Goal: Check status: Check status

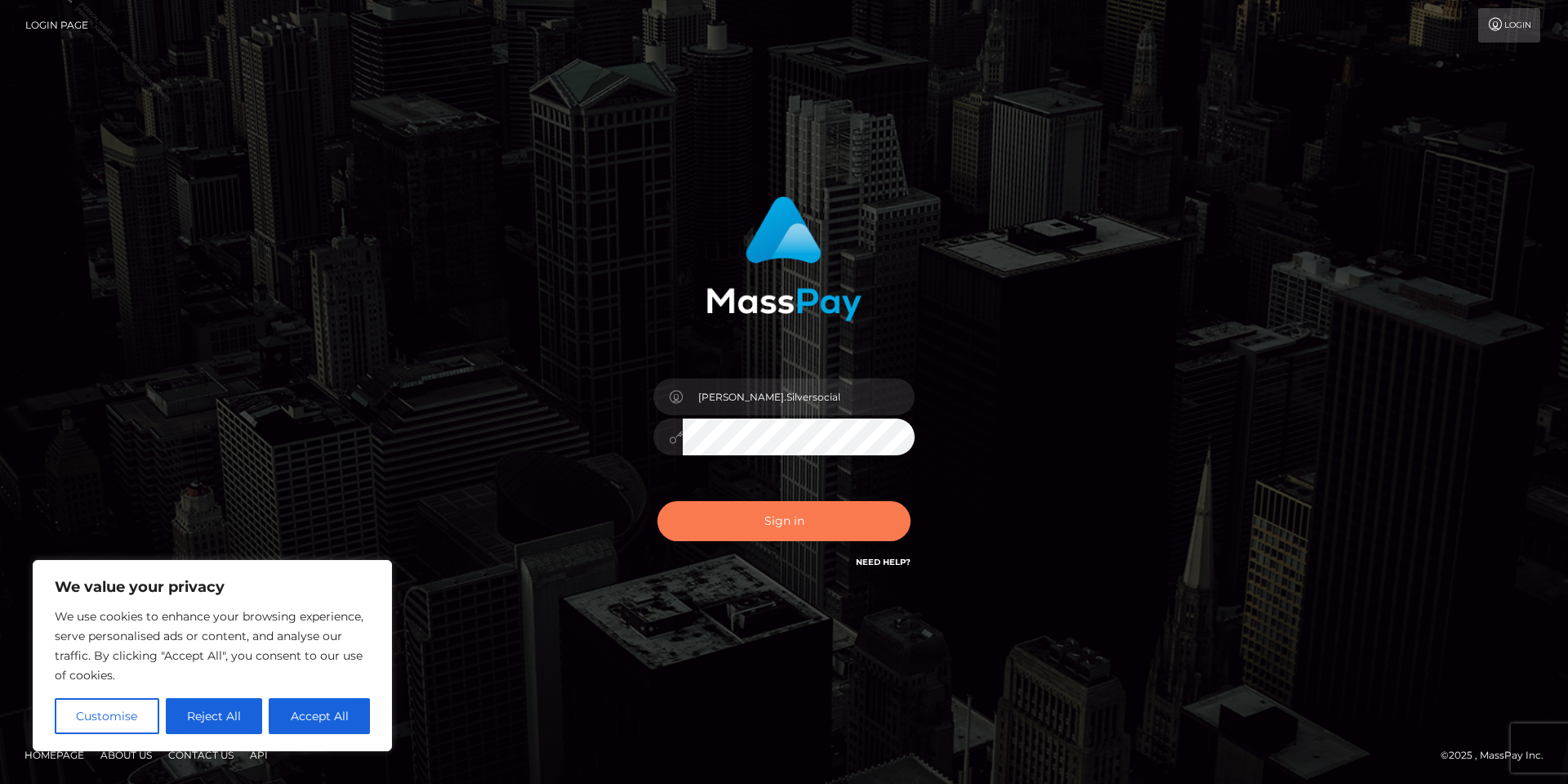
click at [758, 525] on button "Sign in" at bounding box center [784, 520] width 253 height 40
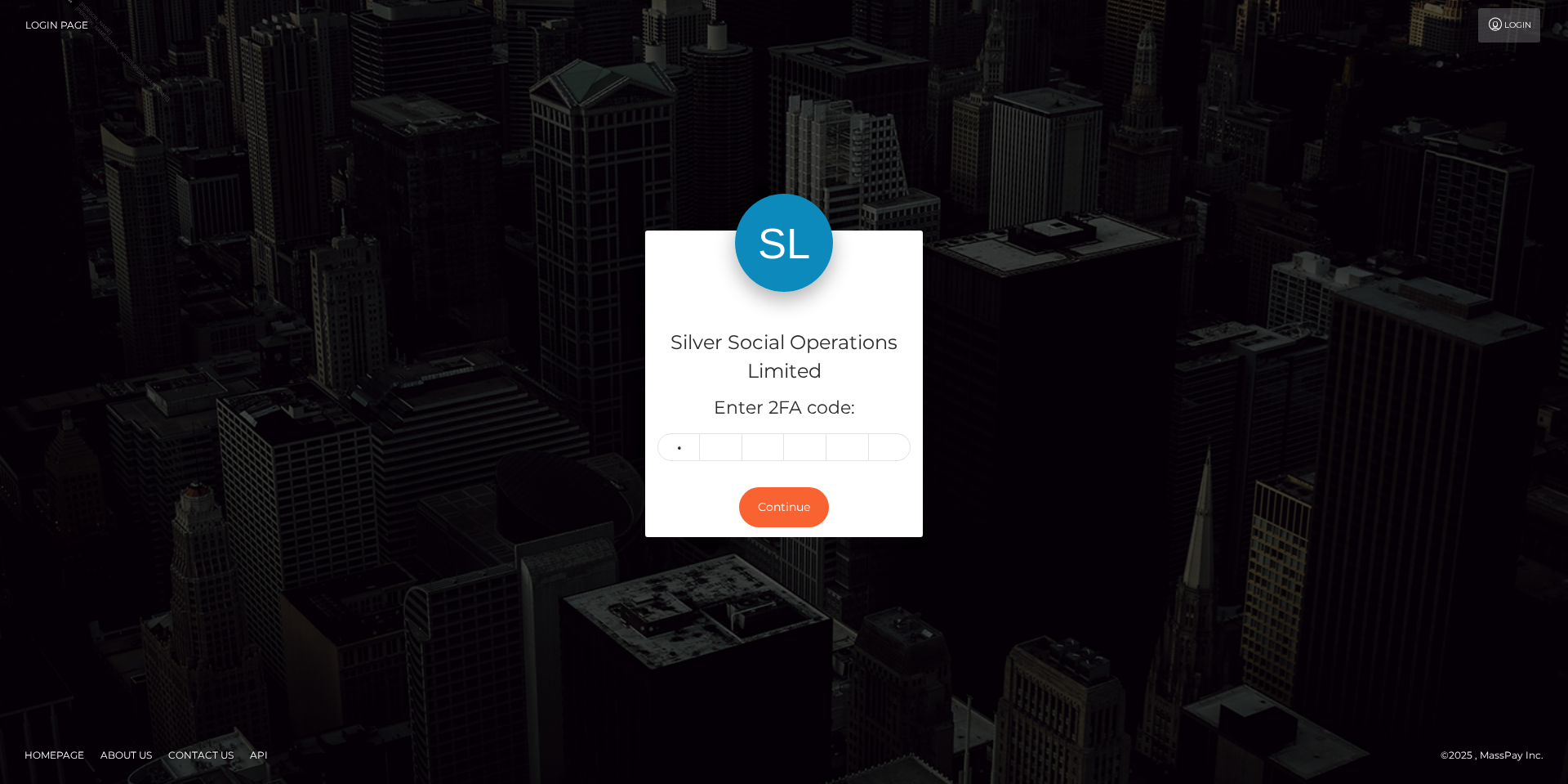
type input "3"
type input "1"
type input "7"
type input "5"
type input "2"
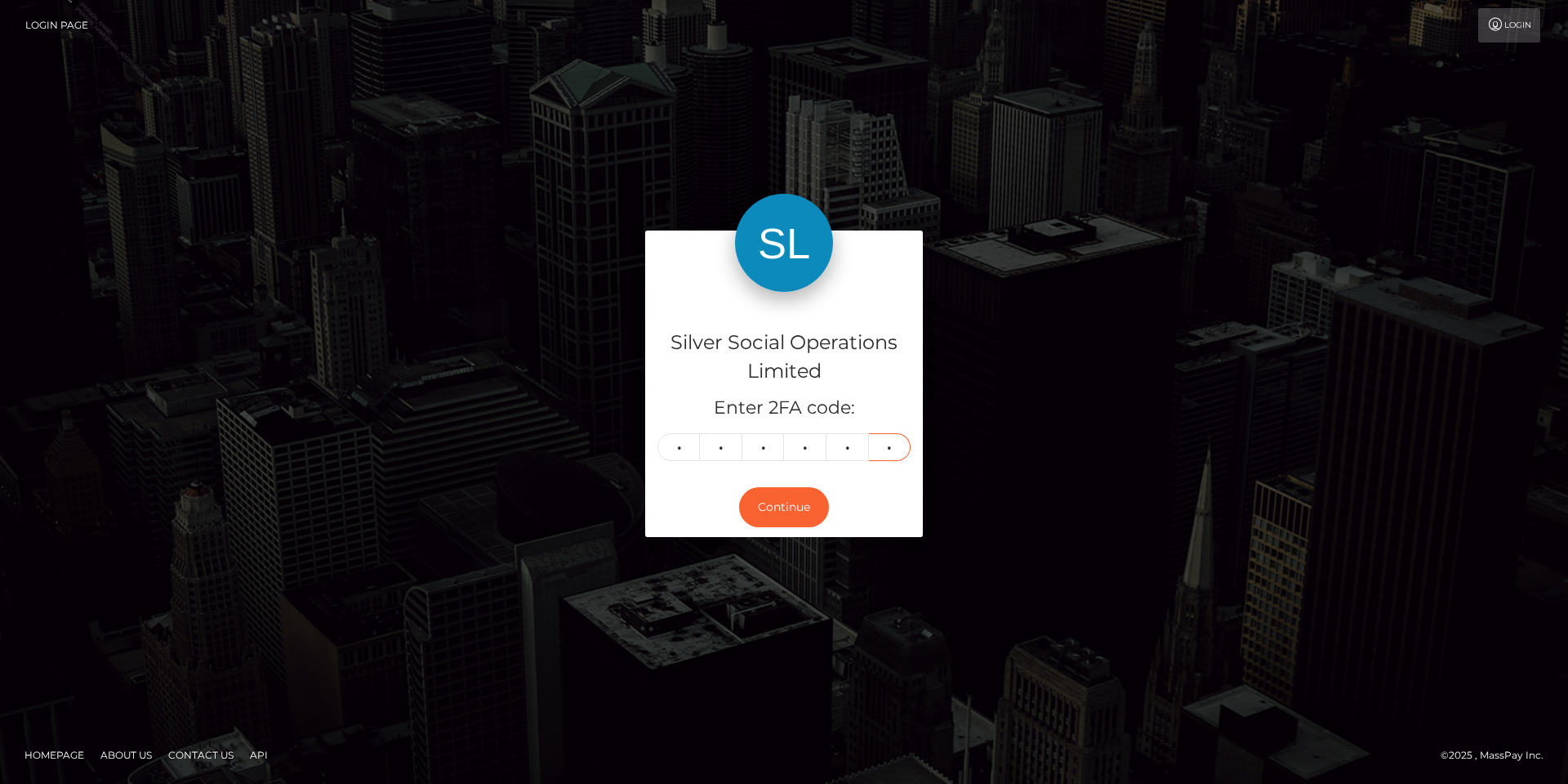
type input "6"
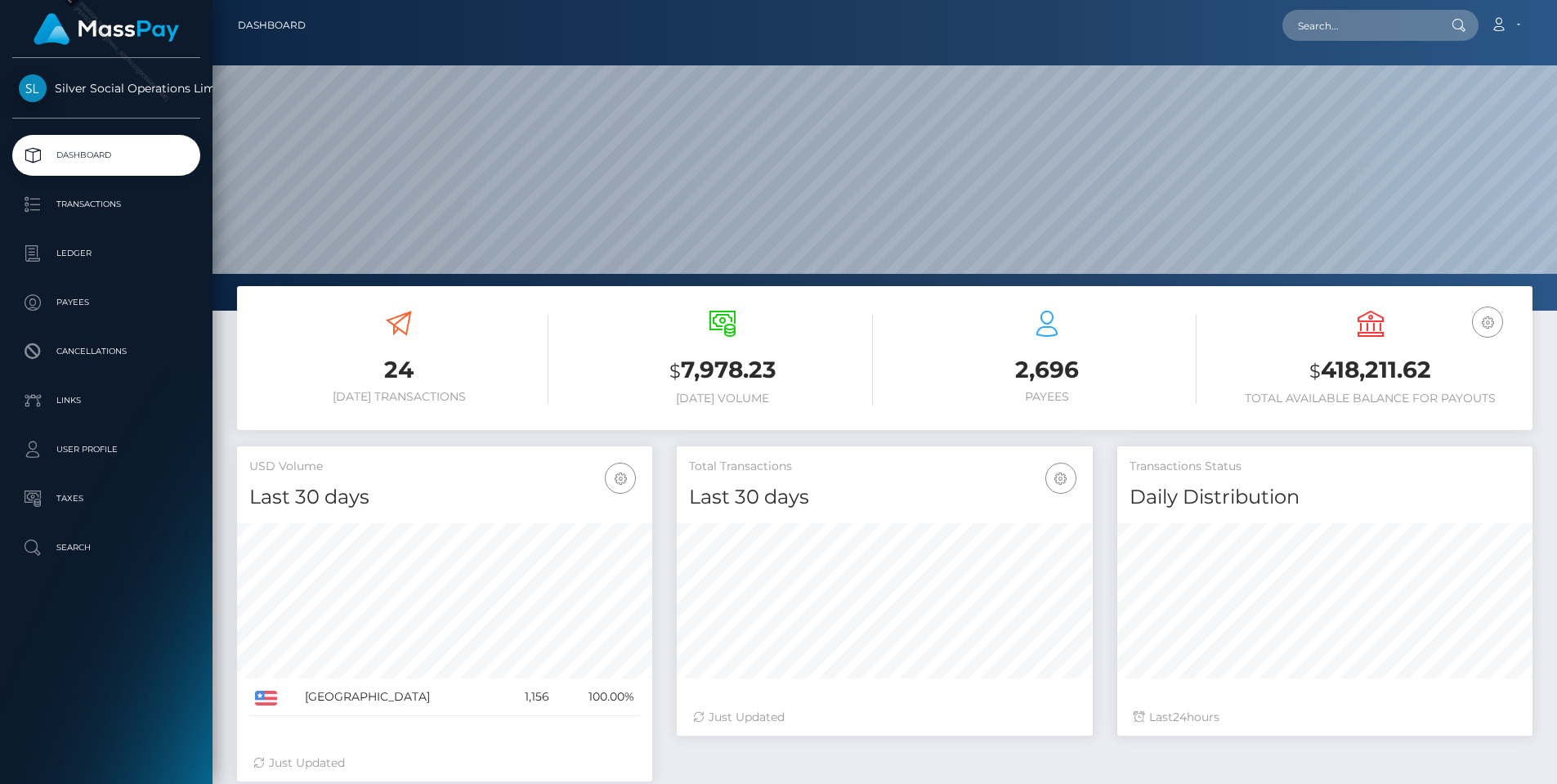
scroll to position [290, 416]
drag, startPoint x: 1444, startPoint y: 369, endPoint x: 1324, endPoint y: 365, distance: 120.1
click at [1324, 365] on h3 "$ 418,211.62" at bounding box center [1370, 370] width 299 height 33
copy h3 "418,211.62"
